Goal: Information Seeking & Learning: Learn about a topic

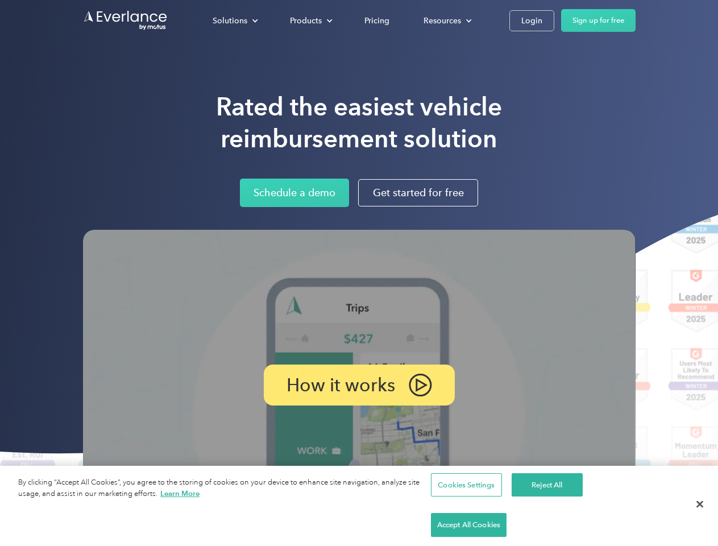
click at [359, 273] on img at bounding box center [359, 385] width 553 height 311
click at [235, 20] on div "Solutions" at bounding box center [230, 21] width 35 height 14
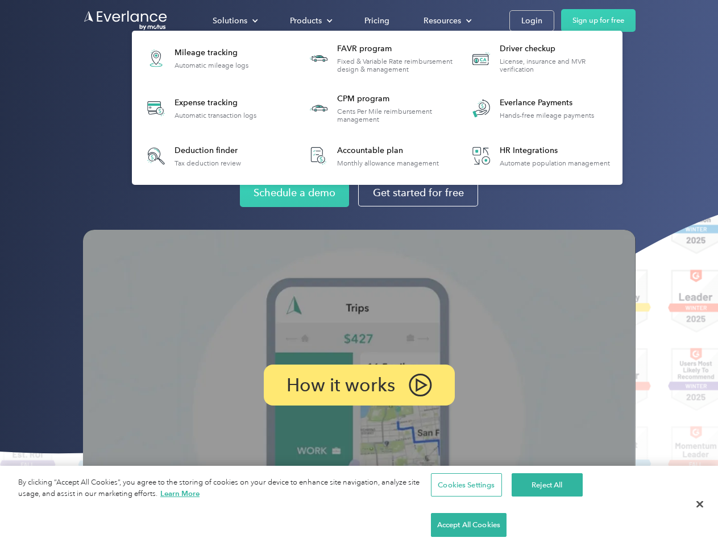
click at [310, 20] on div "Products" at bounding box center [306, 21] width 32 height 14
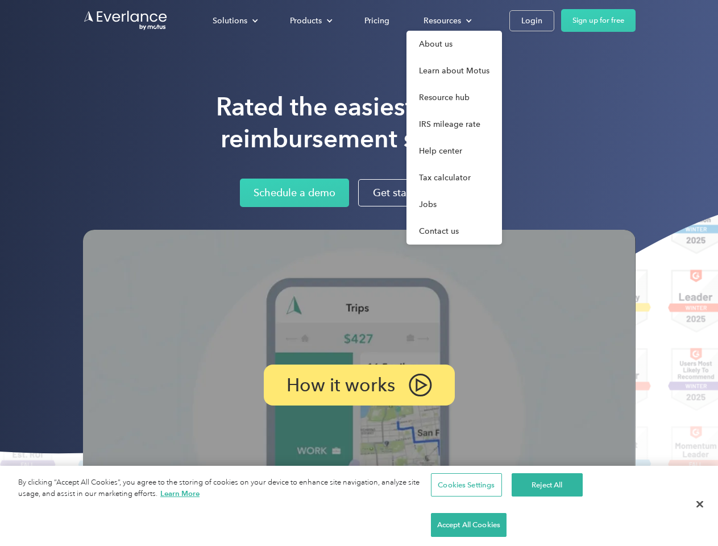
click at [446, 20] on div "Resources" at bounding box center [443, 21] width 38 height 14
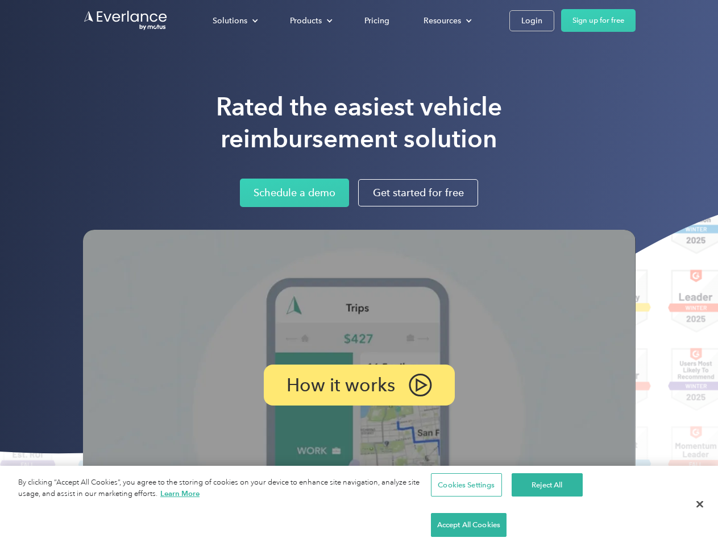
click at [359, 385] on p "How it works" at bounding box center [341, 385] width 109 height 14
click at [465, 497] on button "Cookies Settings" at bounding box center [466, 485] width 71 height 24
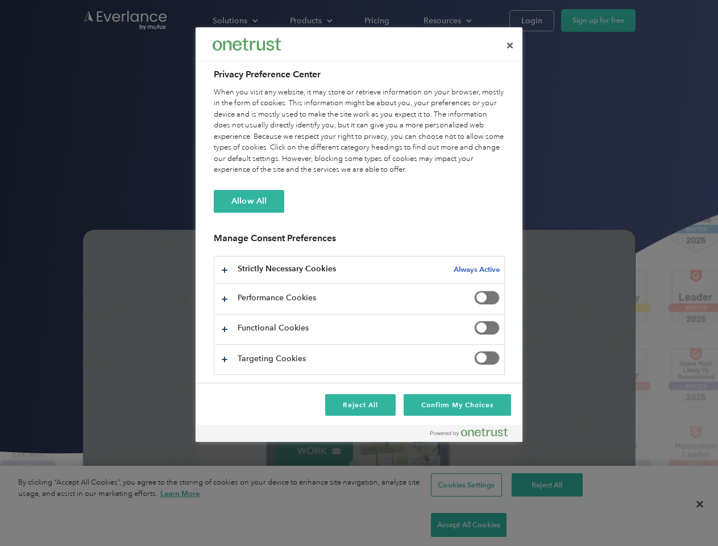
click at [545, 525] on div at bounding box center [359, 273] width 718 height 546
click at [629, 525] on div at bounding box center [359, 273] width 718 height 546
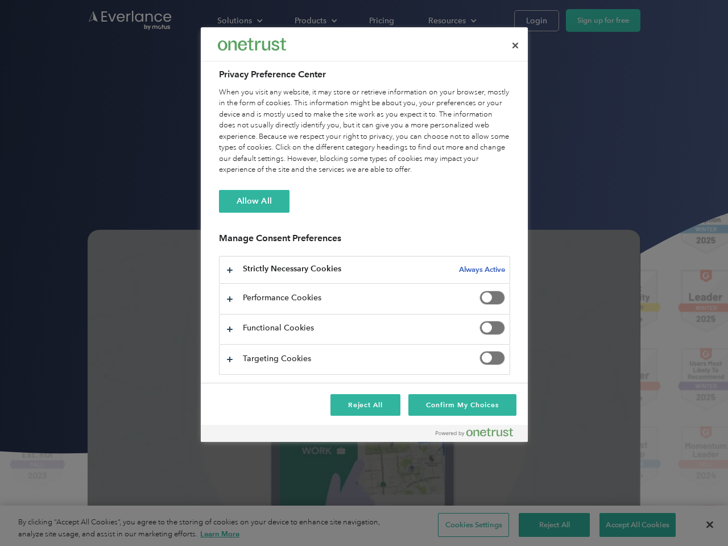
click at [700, 525] on div at bounding box center [364, 273] width 728 height 546
